Goal: Use online tool/utility: Utilize a website feature to perform a specific function

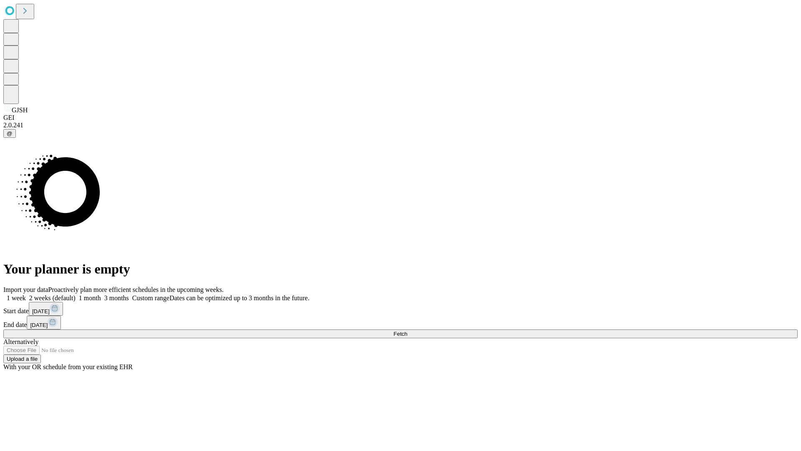
click at [407, 331] on span "Fetch" at bounding box center [401, 334] width 14 height 6
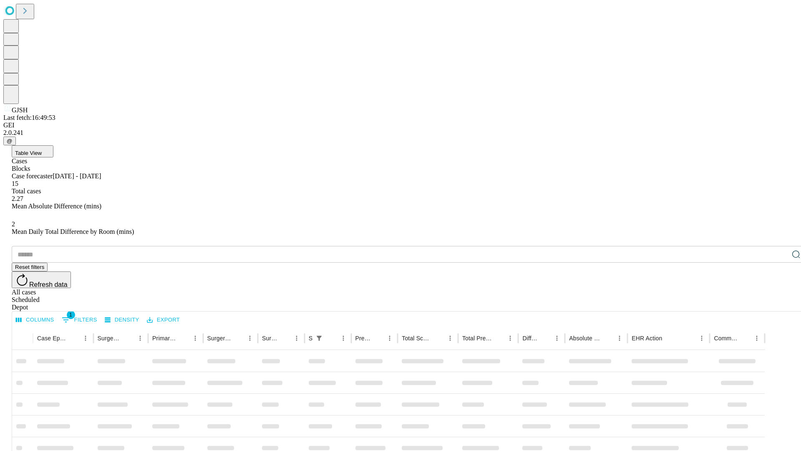
click at [42, 150] on span "Table View" at bounding box center [28, 153] width 27 height 6
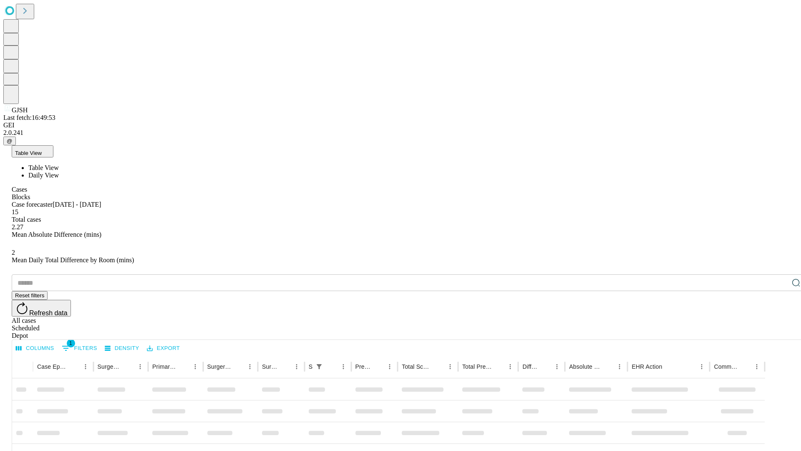
click at [59, 172] on span "Daily View" at bounding box center [43, 175] width 30 height 7
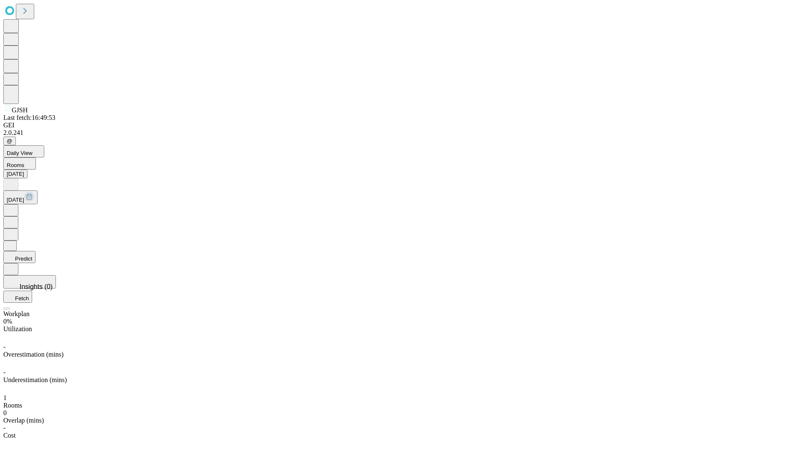
click at [35, 251] on button "Predict" at bounding box center [19, 257] width 32 height 12
